Goal: Task Accomplishment & Management: Manage account settings

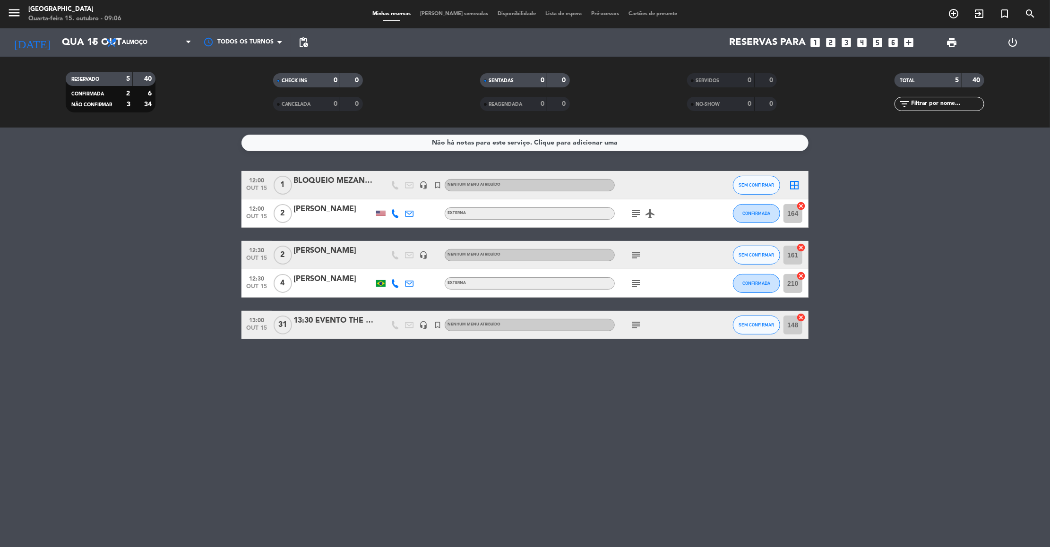
click at [630, 214] on icon "subject" at bounding box center [635, 213] width 11 height 11
click at [636, 257] on icon "subject" at bounding box center [635, 254] width 11 height 11
click at [640, 288] on icon "subject" at bounding box center [635, 283] width 11 height 11
click at [635, 325] on icon "subject" at bounding box center [635, 324] width 11 height 11
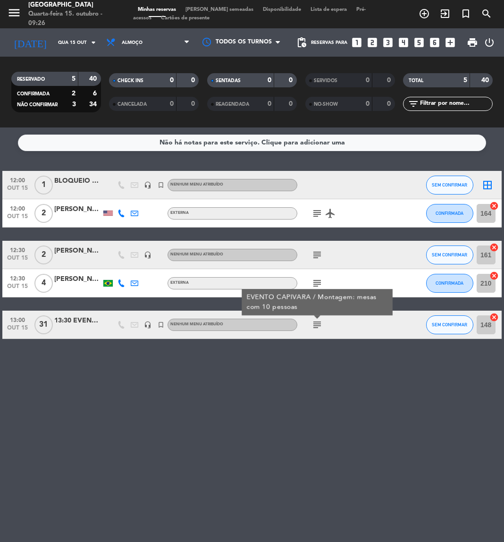
click at [222, 466] on div "Não há notas para este serviço. Clique para adicionar uma 12:00 out 15 1 BLOQUE…" at bounding box center [252, 335] width 504 height 415
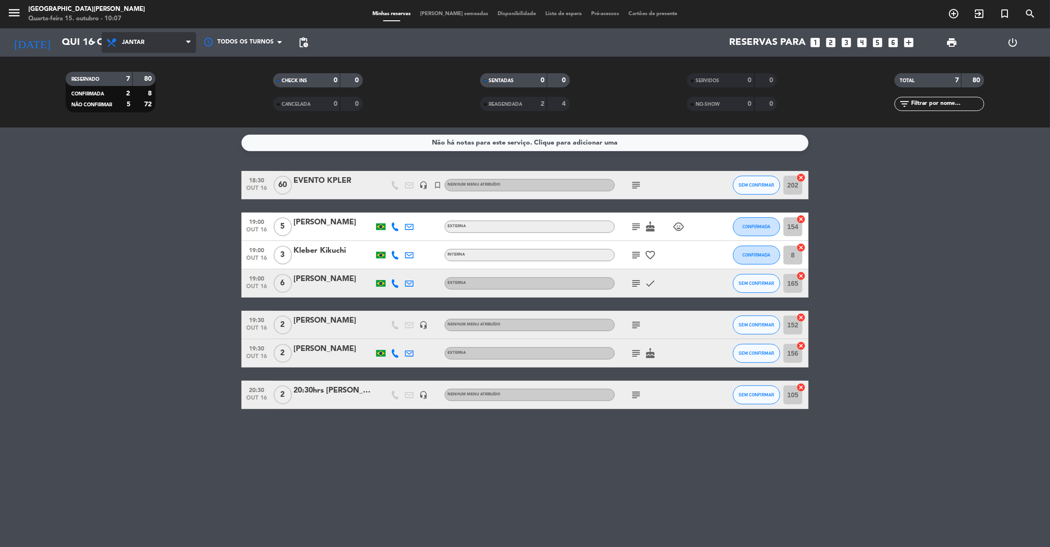
click at [140, 40] on span "Jantar" at bounding box center [133, 42] width 23 height 7
click at [131, 76] on div "menu [GEOGRAPHIC_DATA][PERSON_NAME]-feira 15. outubro - 10:07 Minhas reservas M…" at bounding box center [525, 64] width 1050 height 128
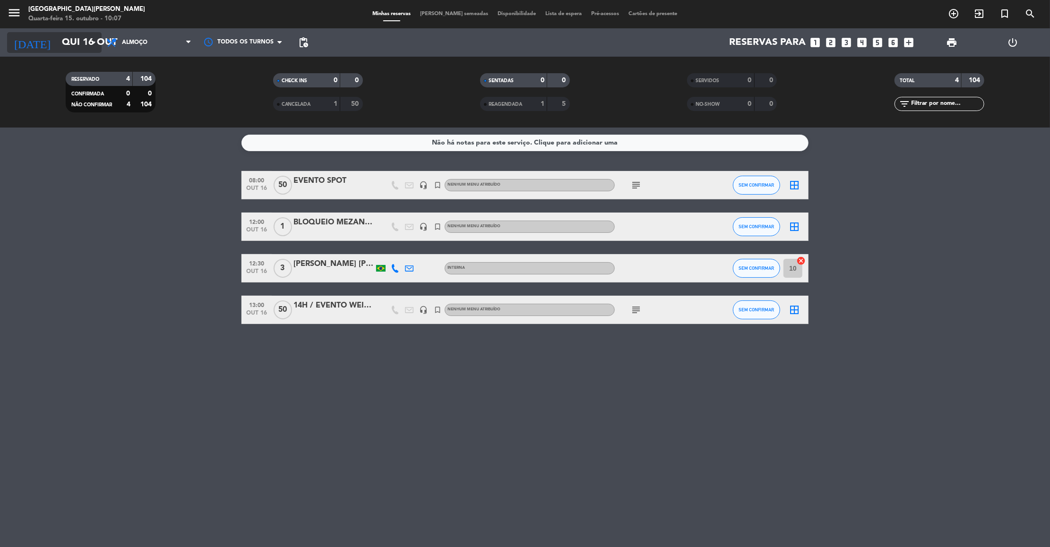
click at [74, 45] on input "Qui 16 out" at bounding box center [118, 42] width 123 height 21
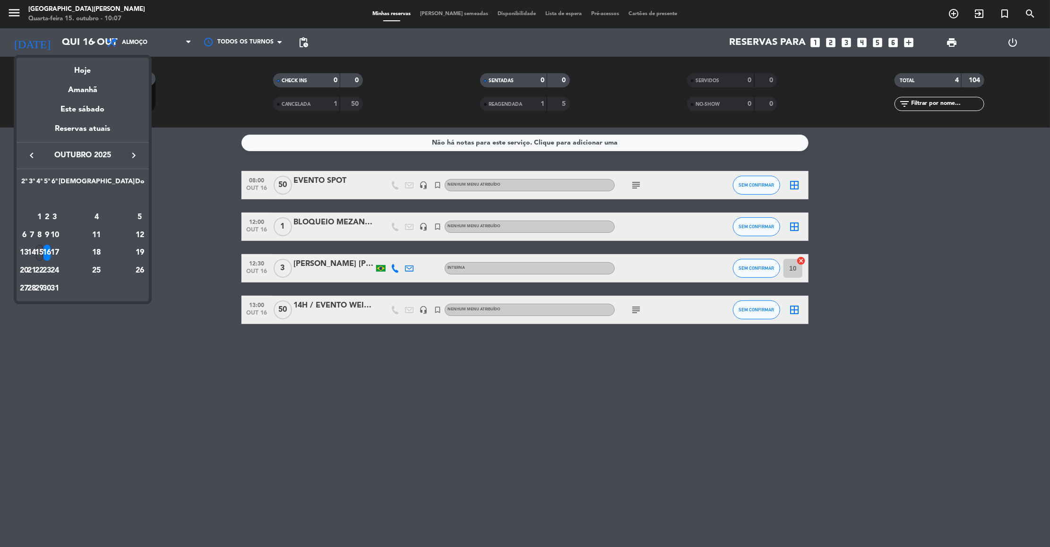
click at [43, 254] on div "15" at bounding box center [39, 253] width 7 height 16
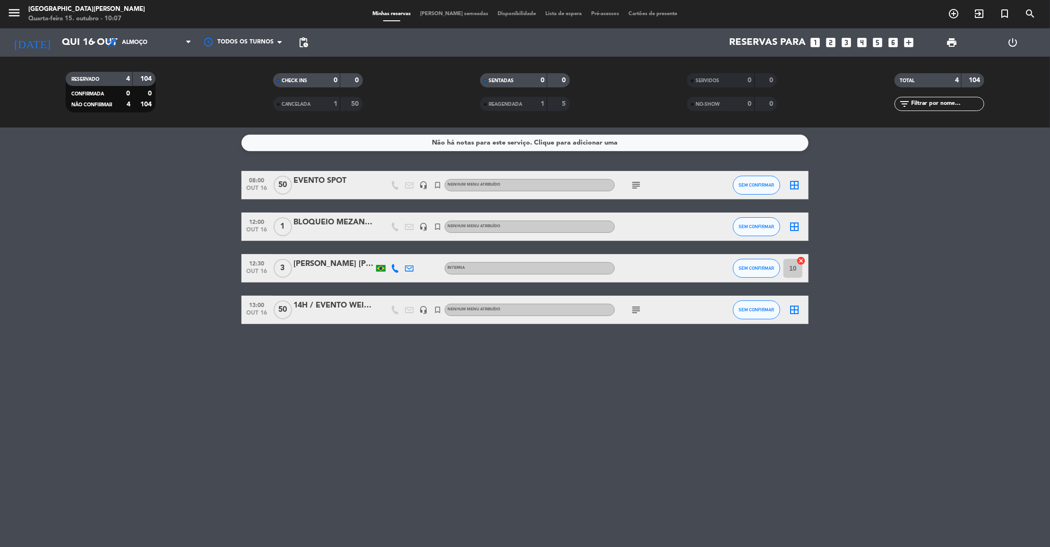
type input "Qua 15 out"
